Goal: Check status

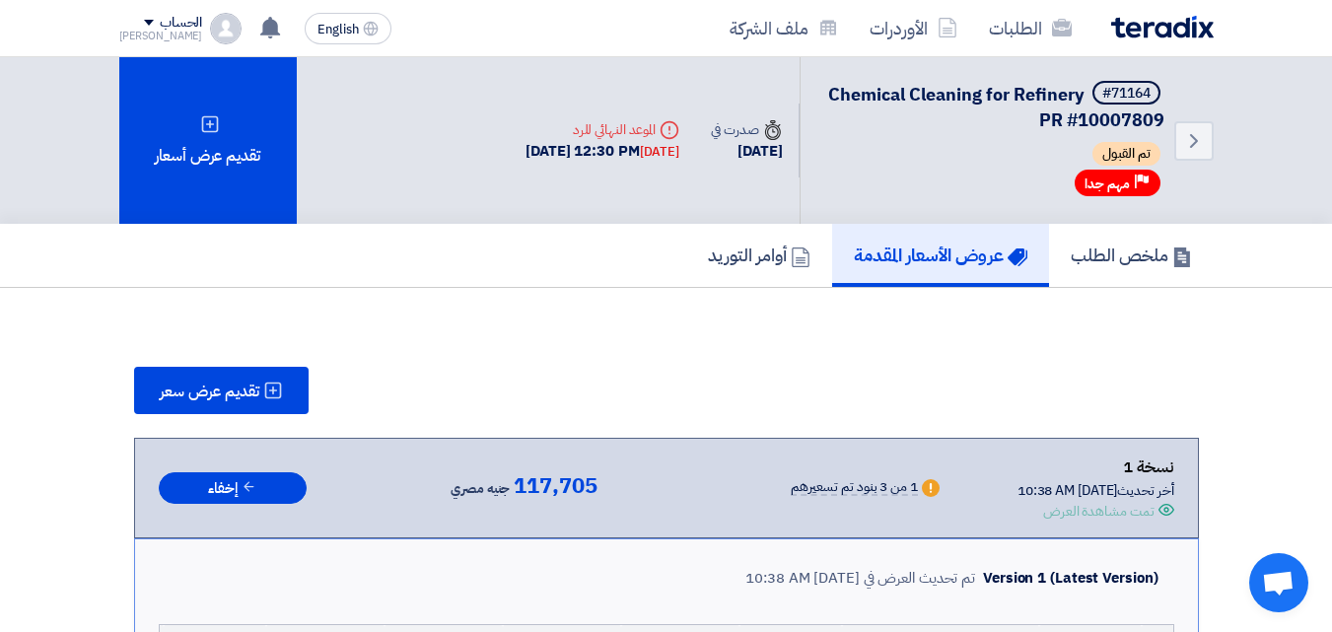
scroll to position [592, 0]
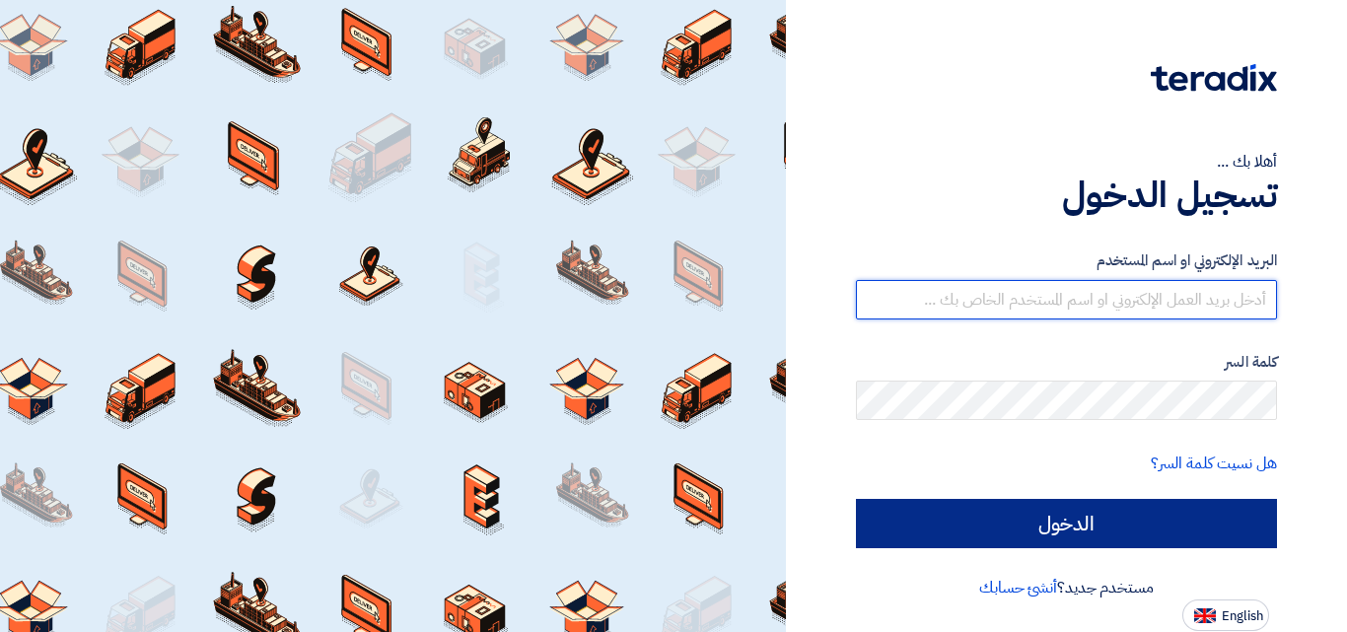
type input "[PERSON_NAME][EMAIL_ADDRESS][PERSON_NAME][DOMAIN_NAME]"
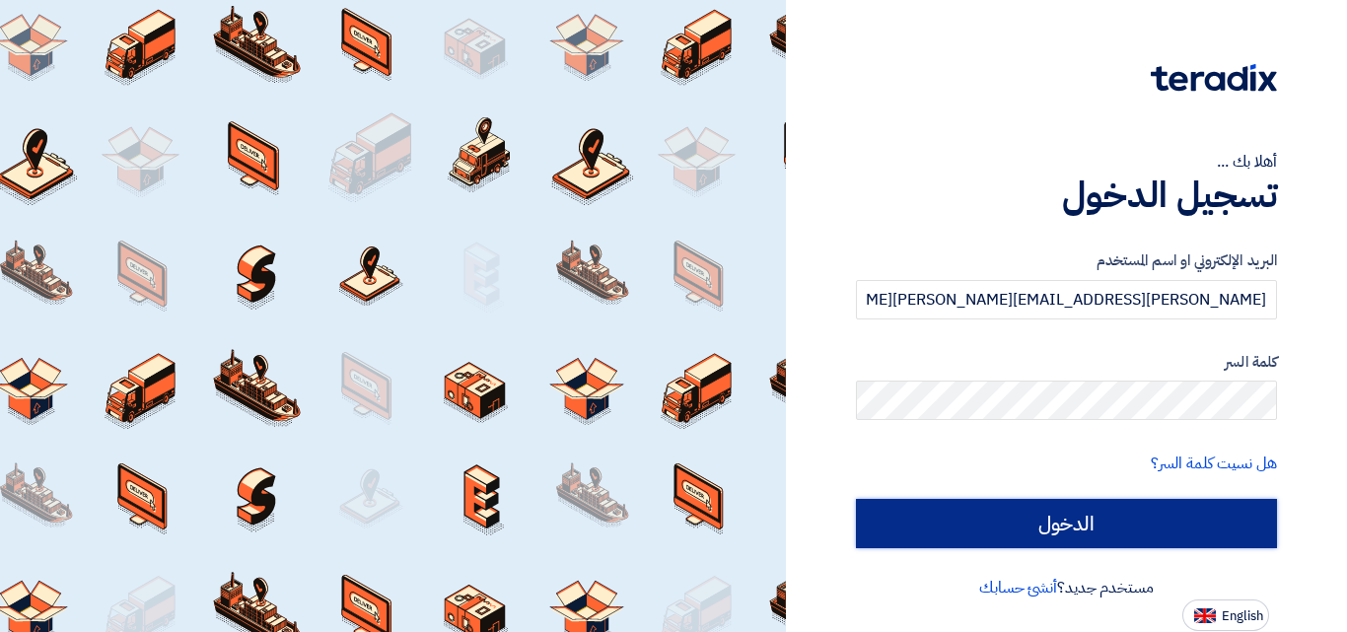
click at [1146, 528] on input "الدخول" at bounding box center [1066, 523] width 421 height 49
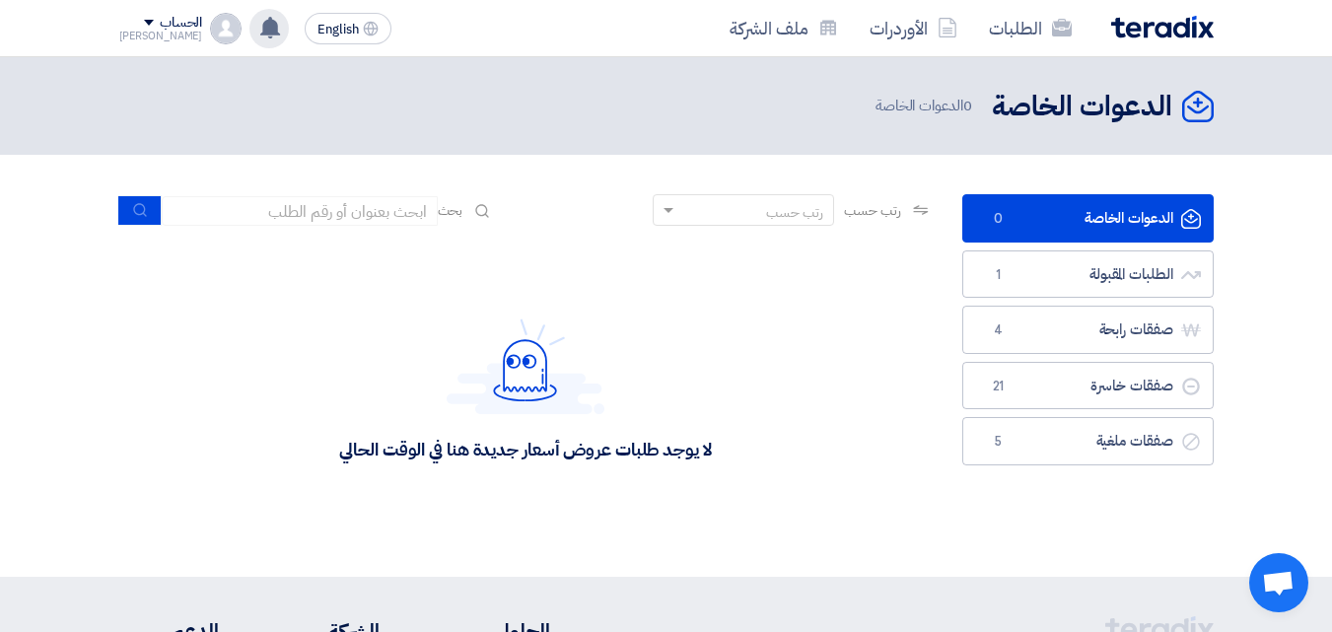
click at [260, 31] on use at bounding box center [270, 28] width 20 height 22
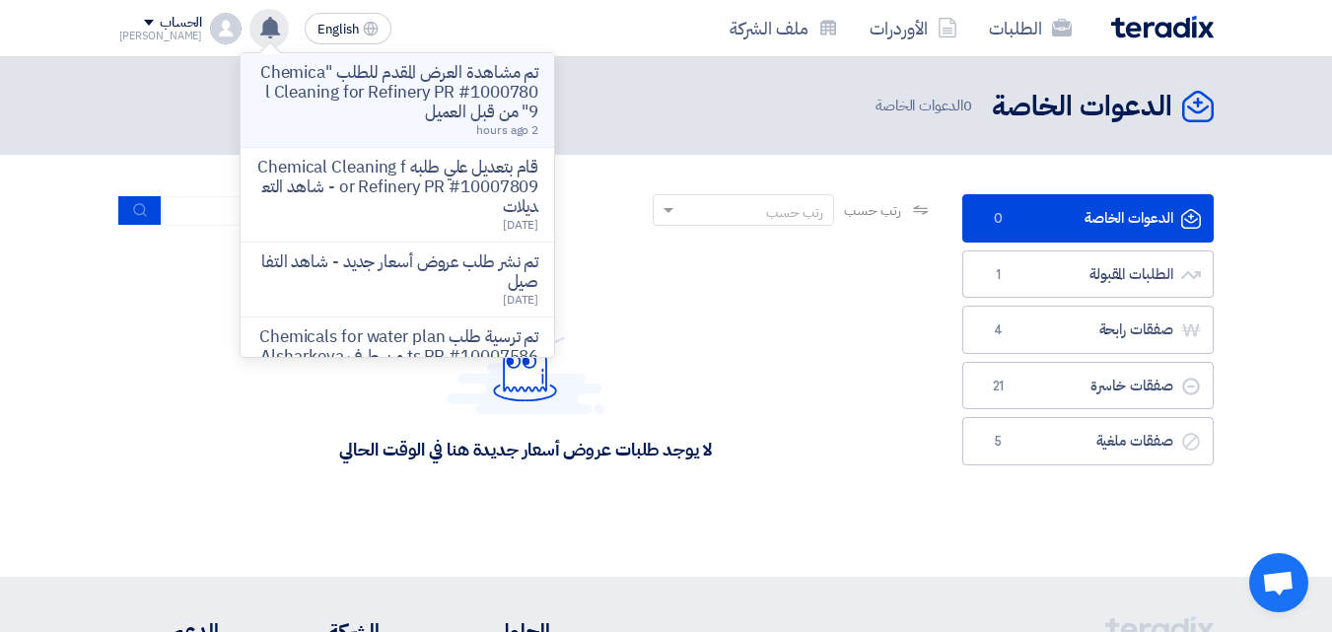
click at [286, 91] on p "تم مشاهدة العرض المقدم للطلب "Chemical Cleaning for Refinery PR #10007809" من ق…" at bounding box center [397, 92] width 282 height 59
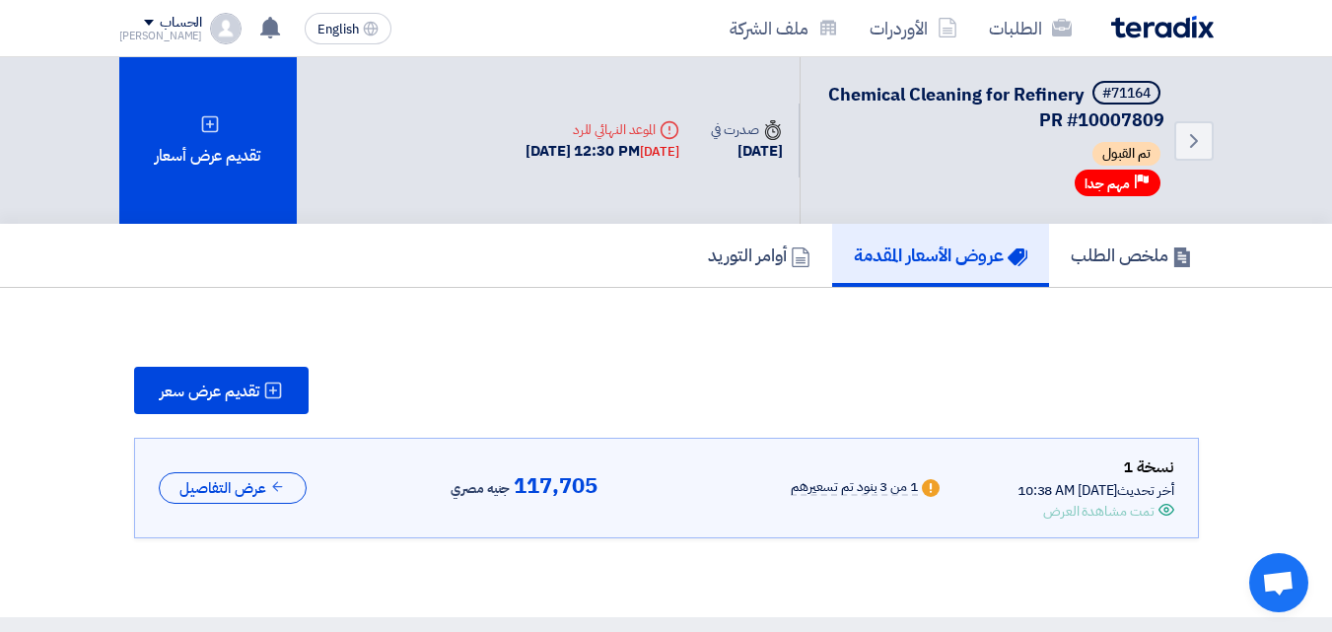
scroll to position [172, 0]
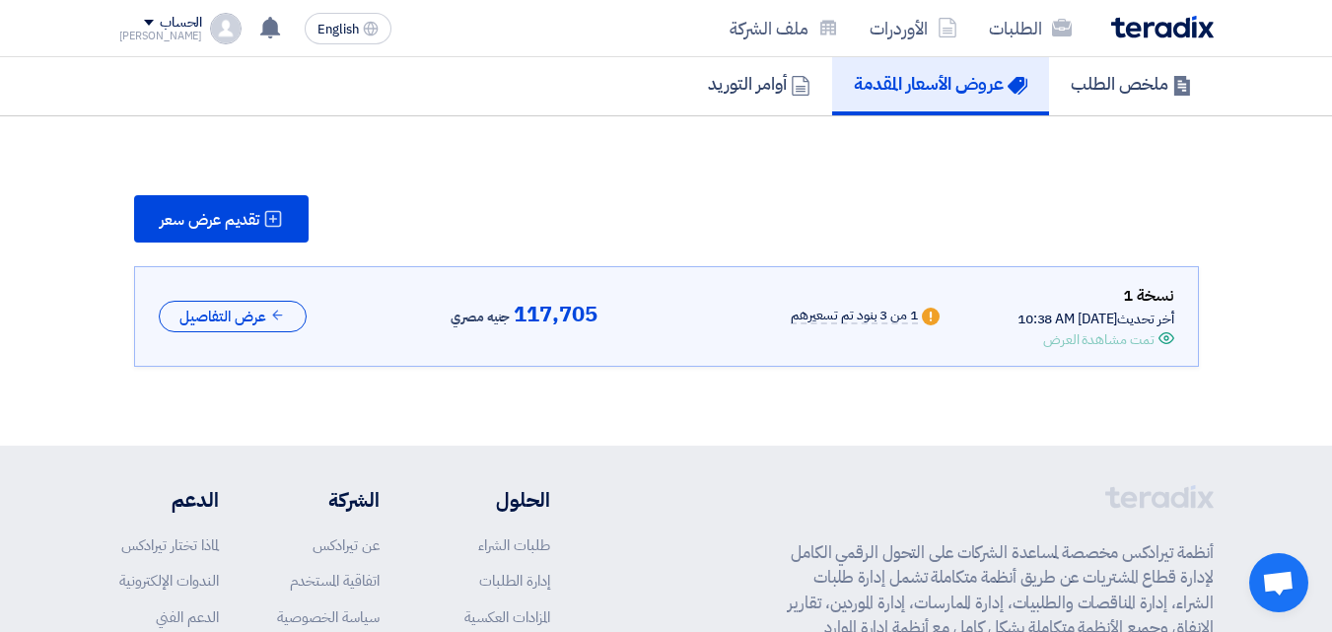
click at [1101, 332] on div "تمت مشاهدة العرض" at bounding box center [1098, 339] width 110 height 21
click at [265, 322] on button "عرض التفاصيل" at bounding box center [233, 317] width 148 height 33
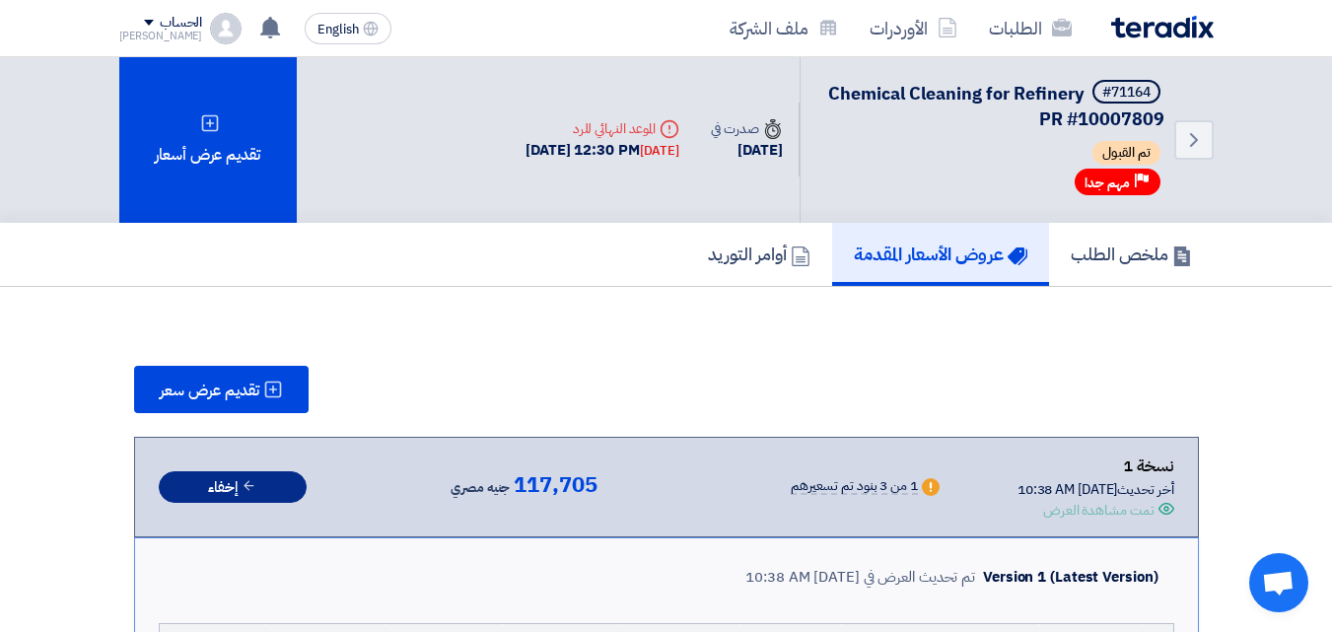
scroll to position [0, 0]
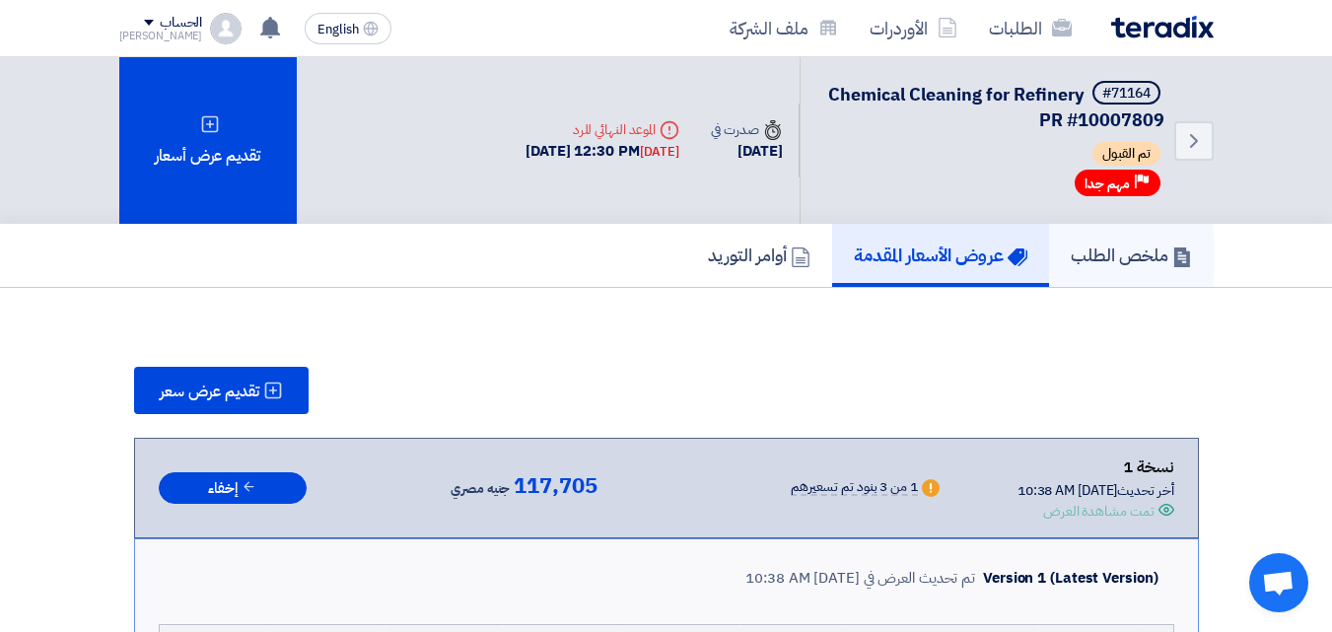
click at [1121, 264] on h5 "ملخص الطلب" at bounding box center [1131, 255] width 121 height 23
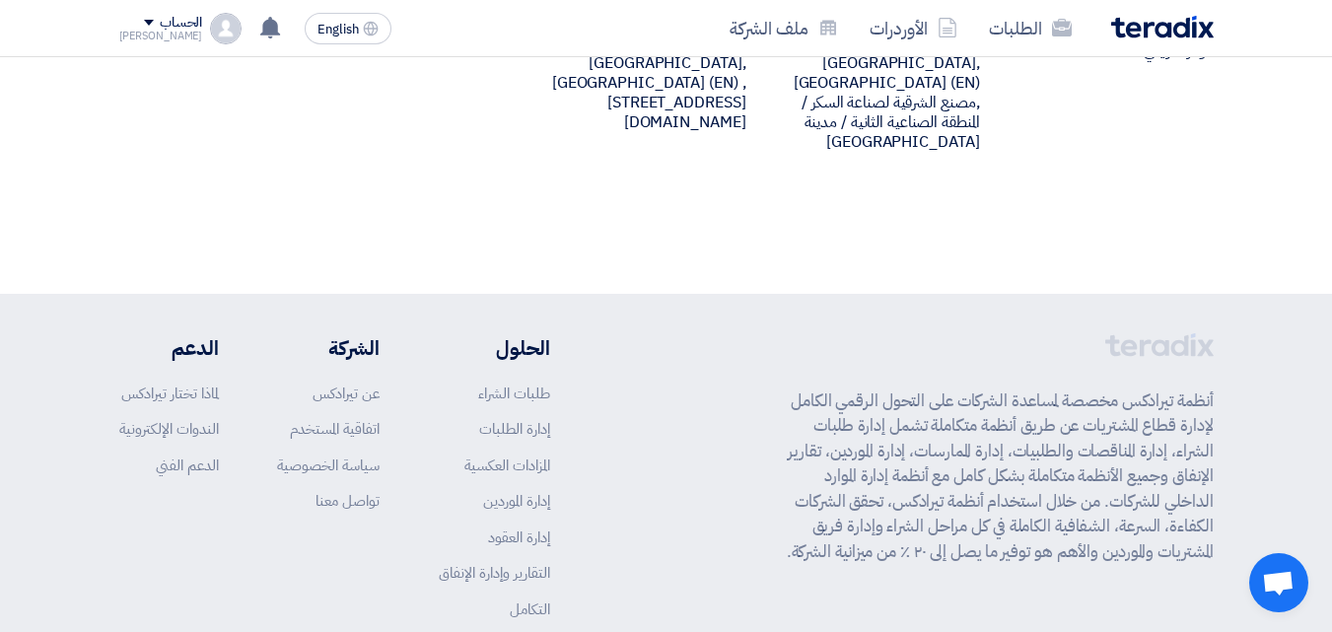
scroll to position [1165, 0]
